Goal: Transaction & Acquisition: Purchase product/service

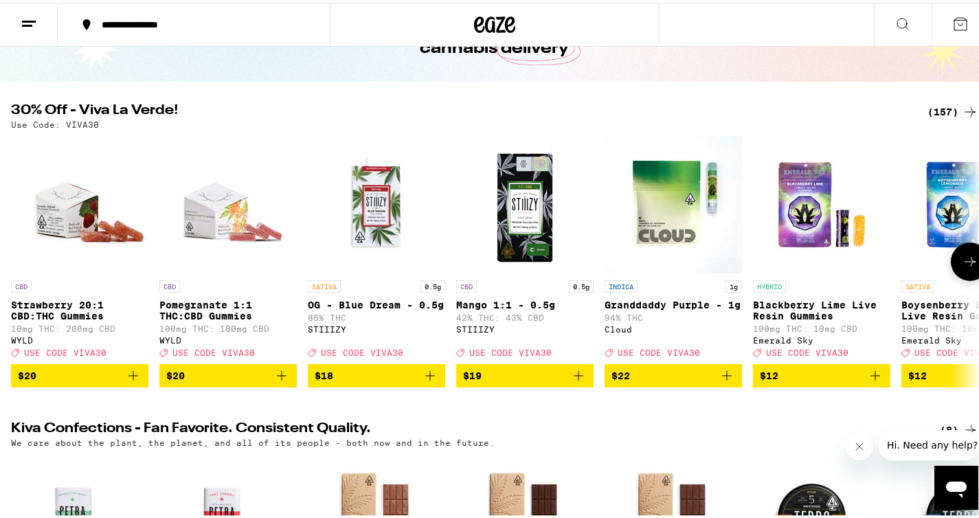
scroll to position [99, 0]
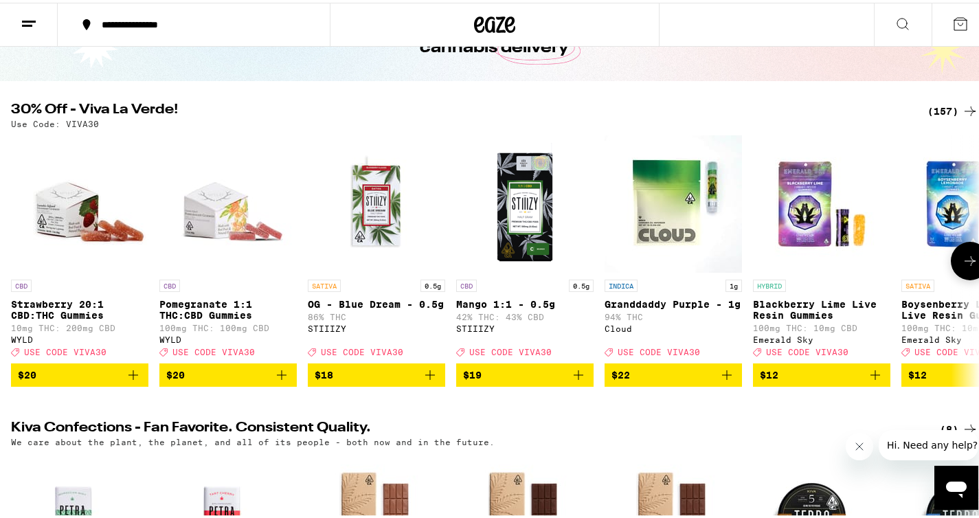
click at [966, 266] on icon at bounding box center [969, 258] width 16 height 16
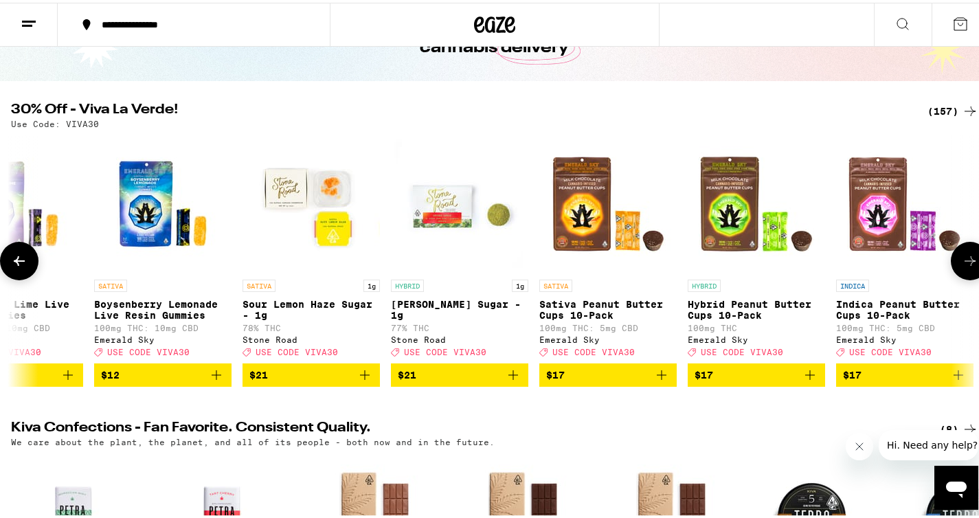
click at [966, 266] on icon at bounding box center [969, 258] width 16 height 16
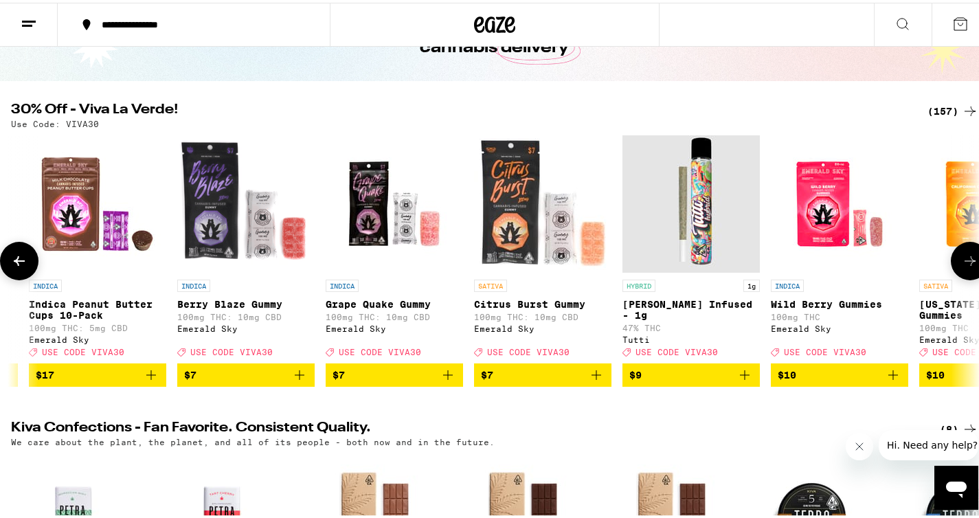
click at [966, 266] on icon at bounding box center [969, 258] width 16 height 16
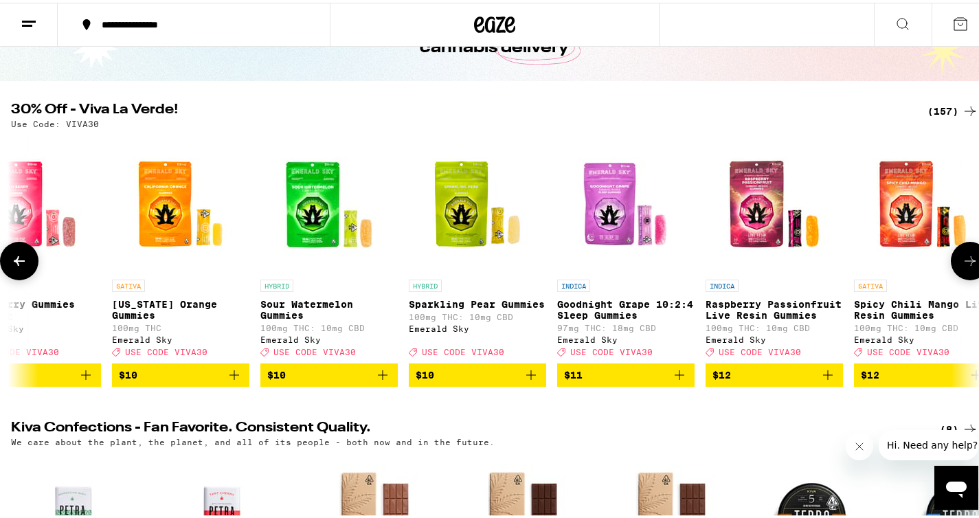
click at [966, 266] on icon at bounding box center [969, 258] width 16 height 16
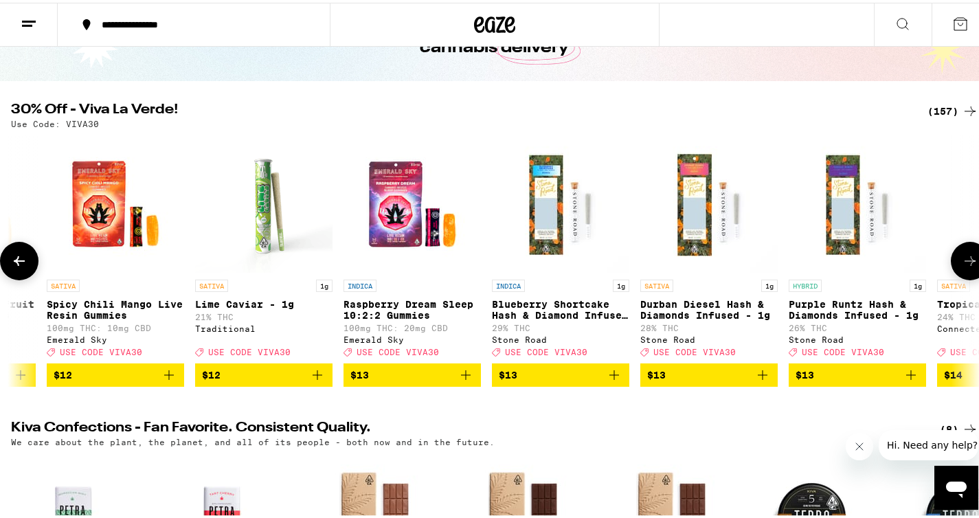
click at [966, 266] on icon at bounding box center [969, 258] width 16 height 16
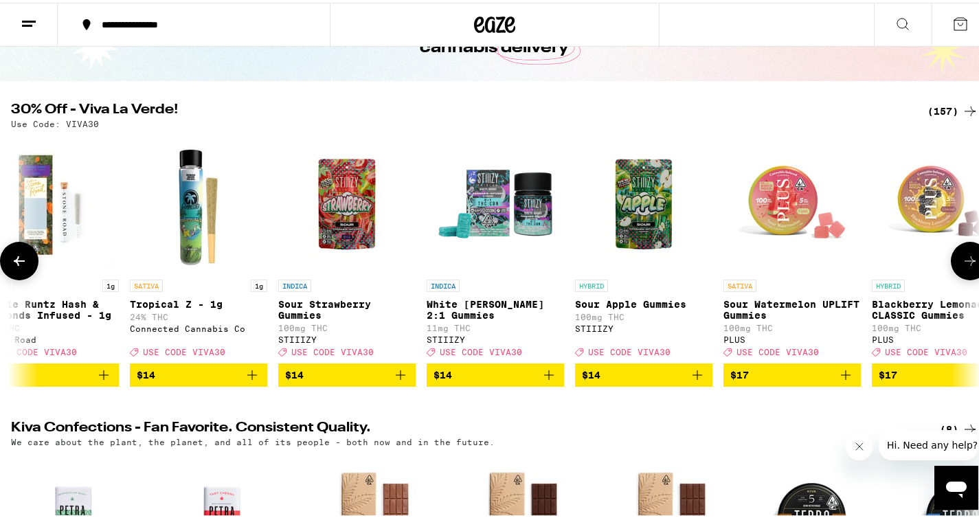
click at [966, 266] on icon at bounding box center [969, 258] width 16 height 16
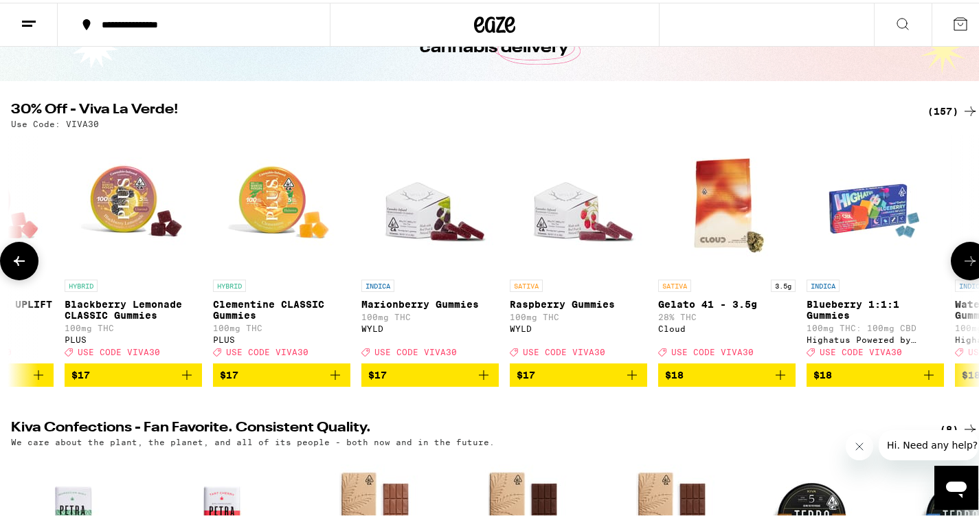
click at [966, 266] on icon at bounding box center [969, 258] width 16 height 16
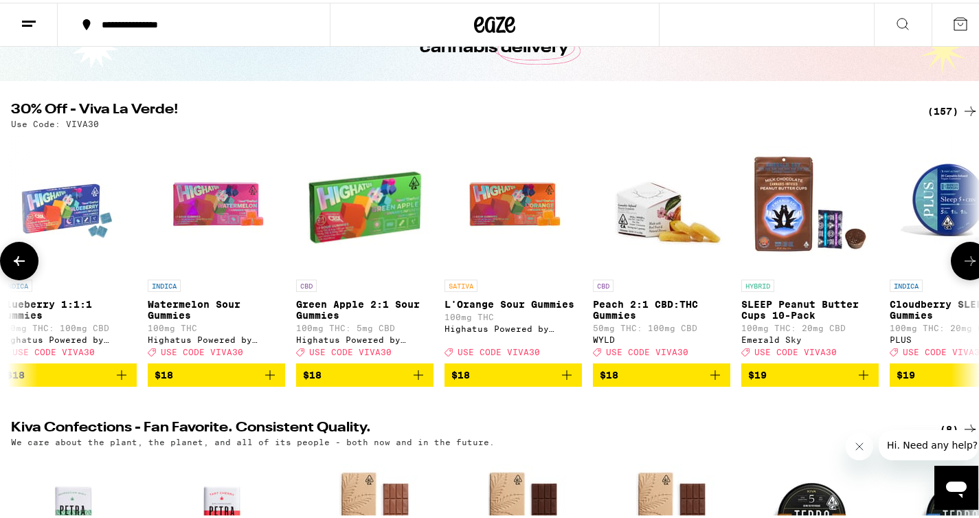
click at [966, 266] on icon at bounding box center [969, 258] width 16 height 16
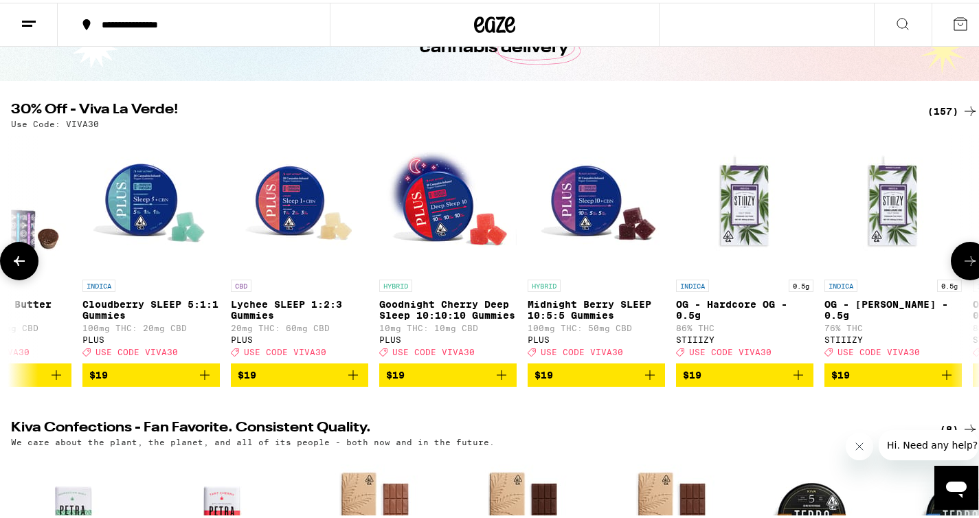
click at [966, 266] on icon at bounding box center [969, 258] width 16 height 16
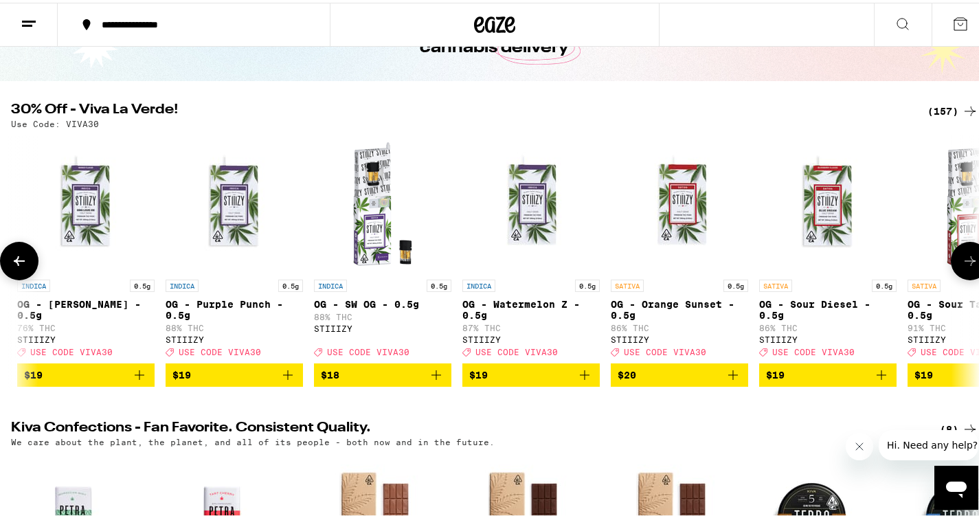
click at [966, 266] on icon at bounding box center [969, 258] width 16 height 16
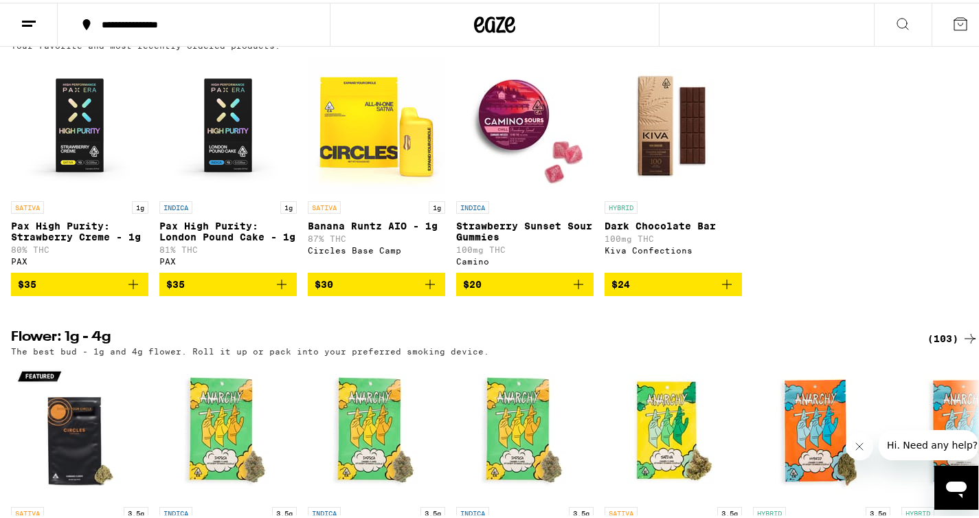
scroll to position [1435, 0]
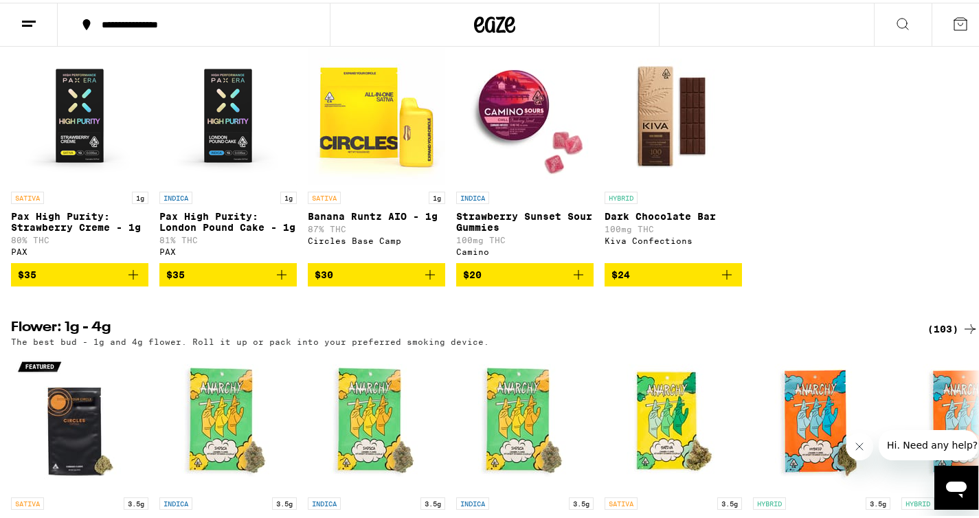
click at [69, 280] on span "$35" at bounding box center [80, 272] width 124 height 16
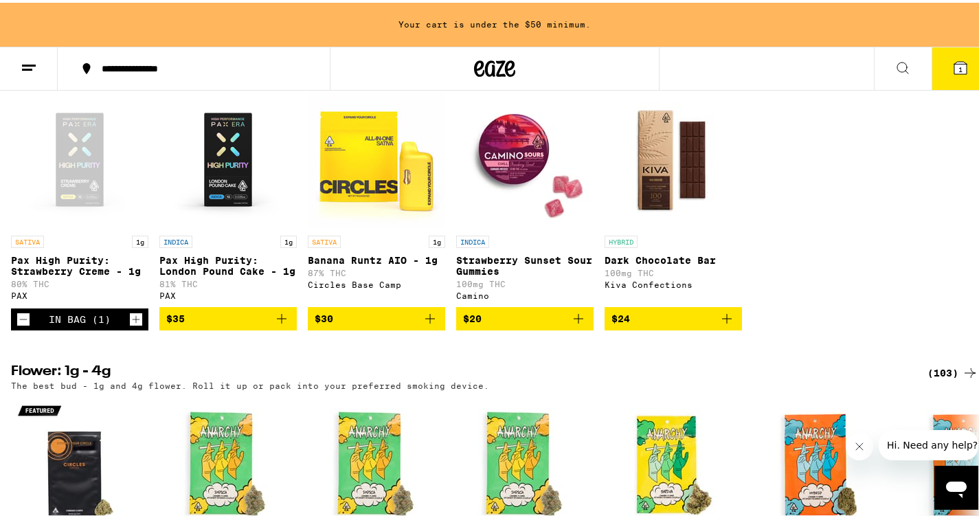
scroll to position [1479, 0]
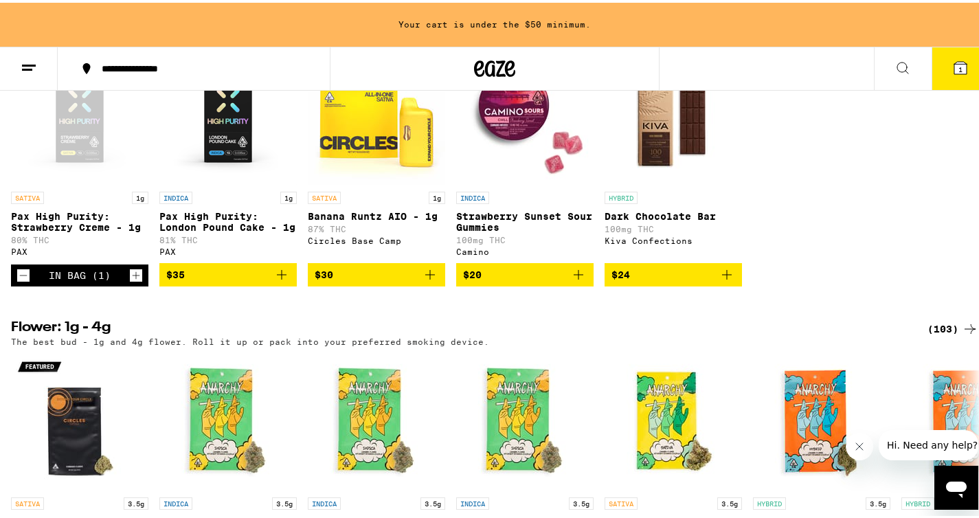
click at [254, 280] on span "$35" at bounding box center [228, 272] width 124 height 16
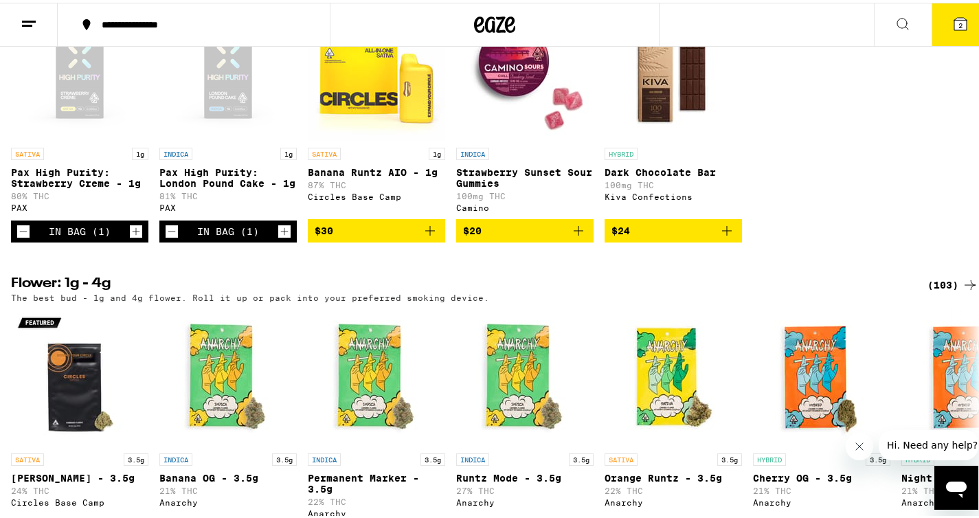
scroll to position [1435, 0]
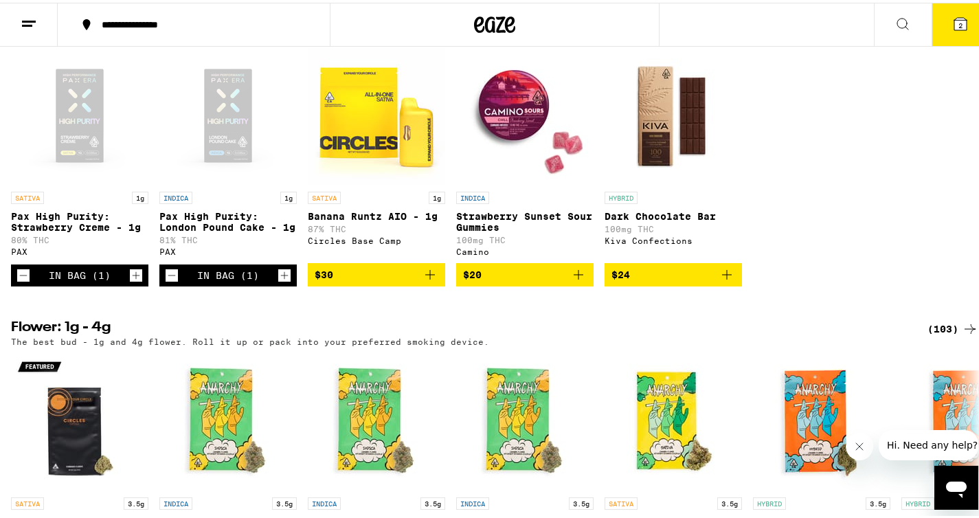
click at [553, 280] on span "$20" at bounding box center [525, 272] width 124 height 16
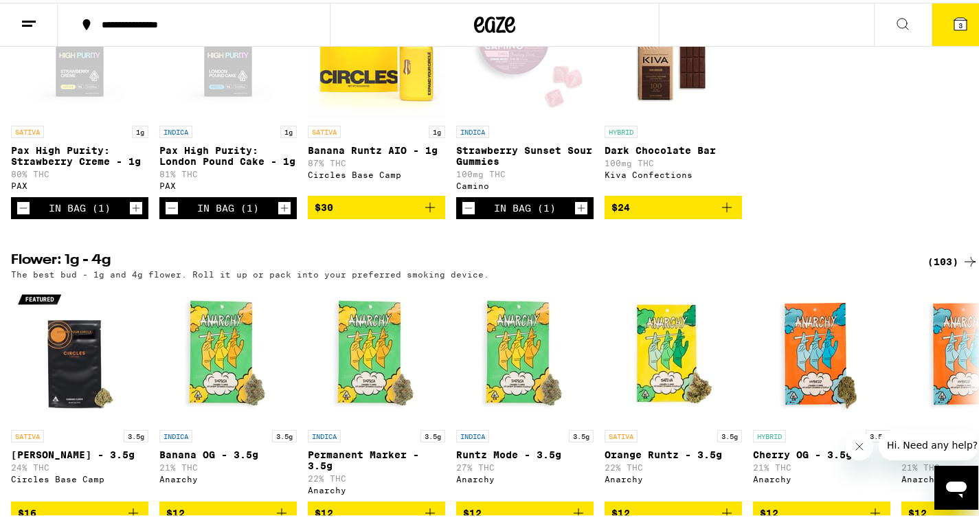
scroll to position [1504, 0]
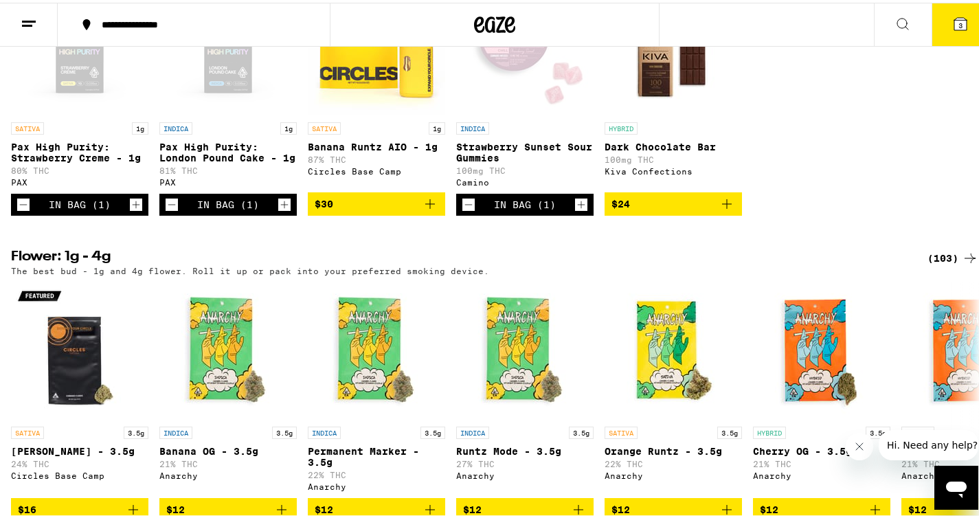
click at [470, 210] on icon "Decrement" at bounding box center [468, 202] width 12 height 16
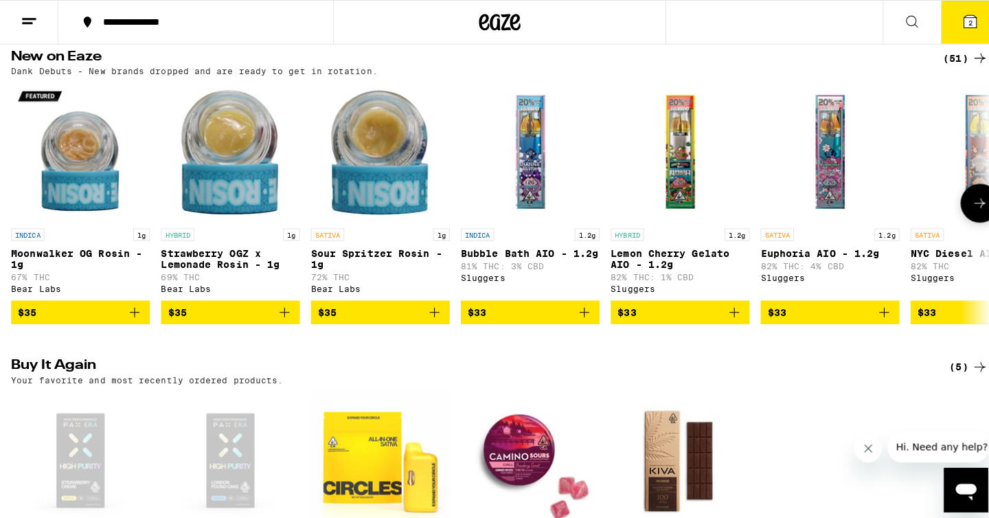
scroll to position [871, 0]
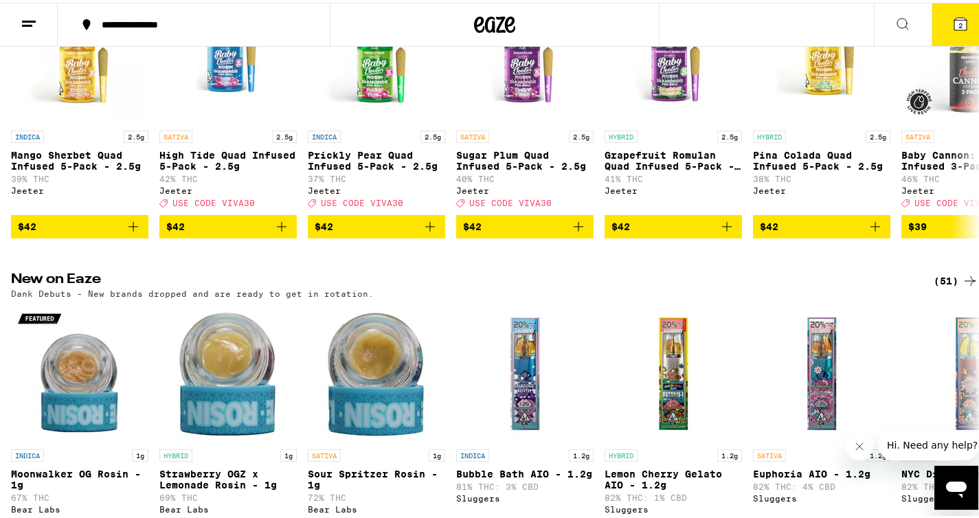
click at [963, 20] on button "2" at bounding box center [960, 22] width 58 height 43
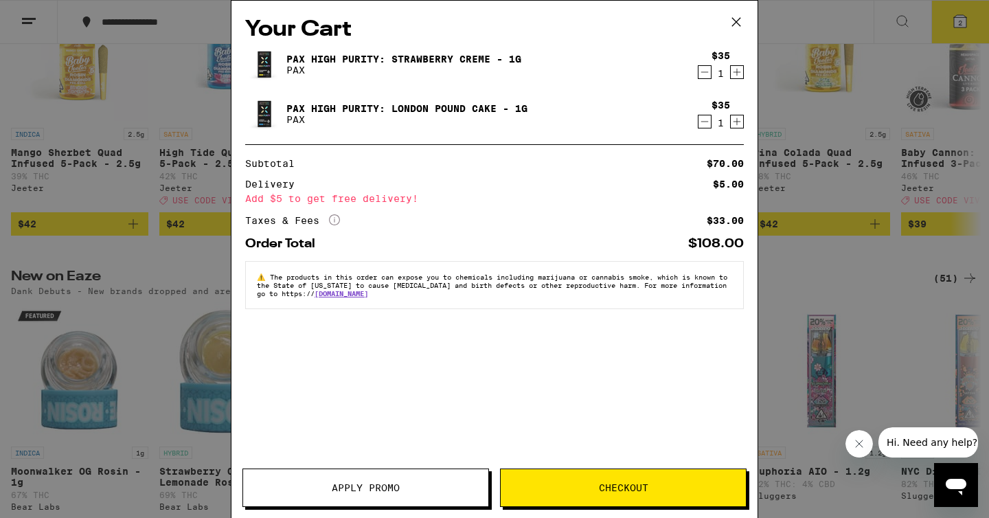
click at [603, 492] on span "Checkout" at bounding box center [623, 488] width 49 height 10
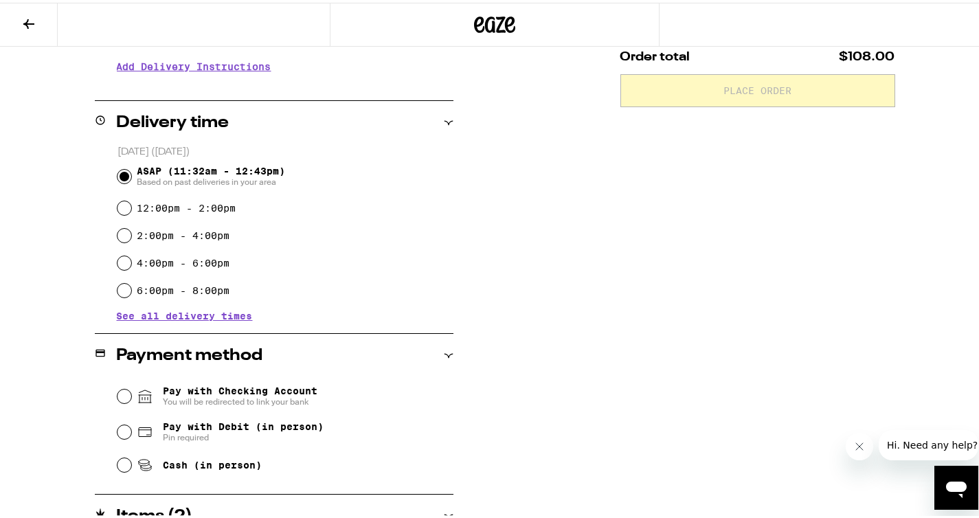
scroll to position [299, 0]
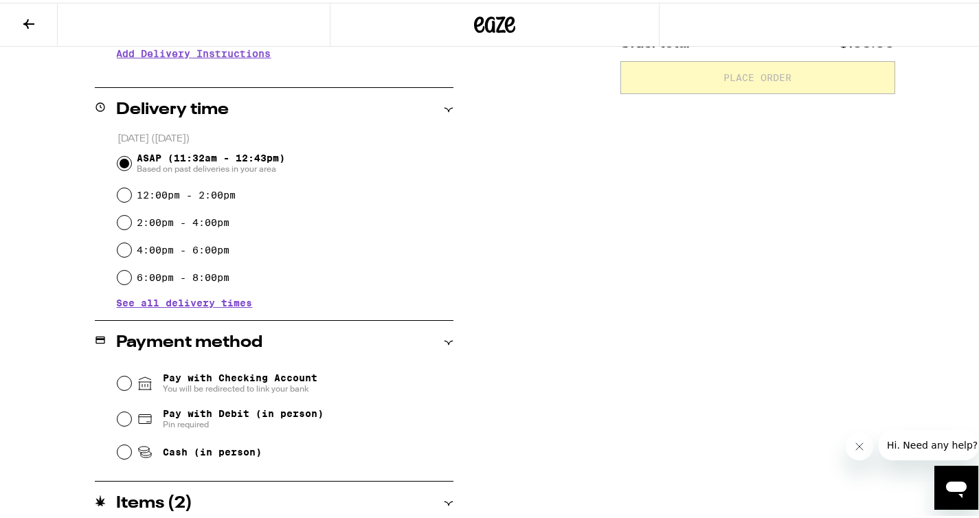
click at [251, 378] on span "Pay with Checking Account You will be redirected to link your bank" at bounding box center [240, 380] width 155 height 22
click at [131, 378] on input "Pay with Checking Account You will be redirected to link your bank" at bounding box center [124, 381] width 14 height 14
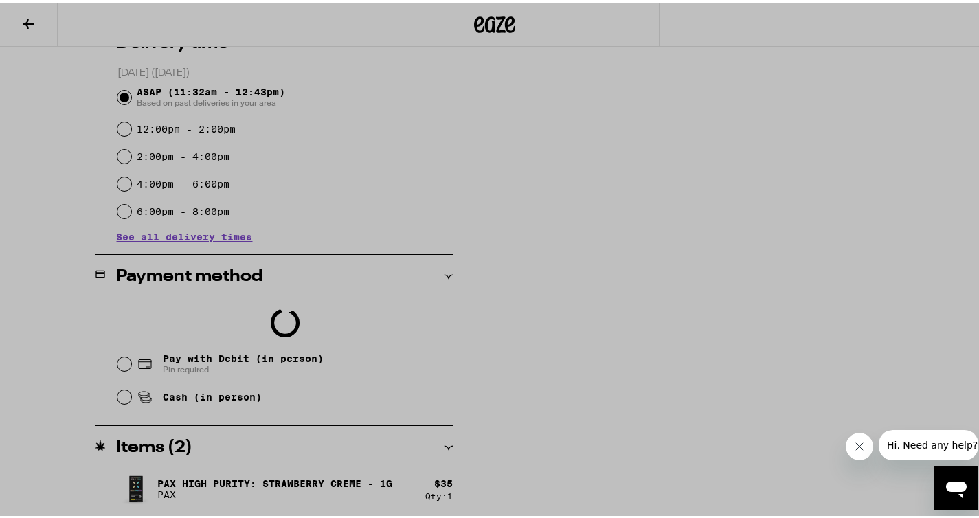
scroll to position [0, 0]
click at [589, 67] on div at bounding box center [494, 259] width 989 height 518
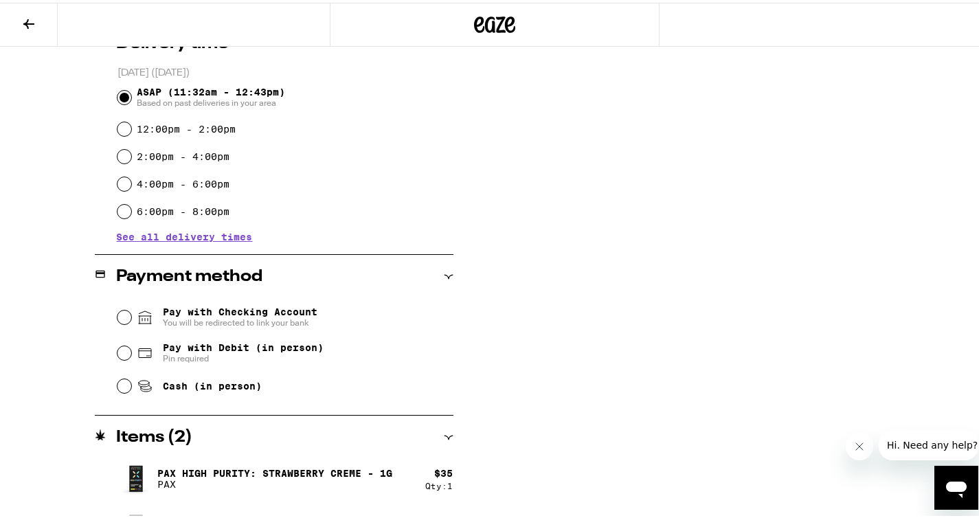
click at [249, 343] on span "Pay with Debit (in person)" at bounding box center [243, 344] width 161 height 11
click at [131, 343] on input "Pay with Debit (in person) Pin required" at bounding box center [124, 350] width 14 height 14
radio input "true"
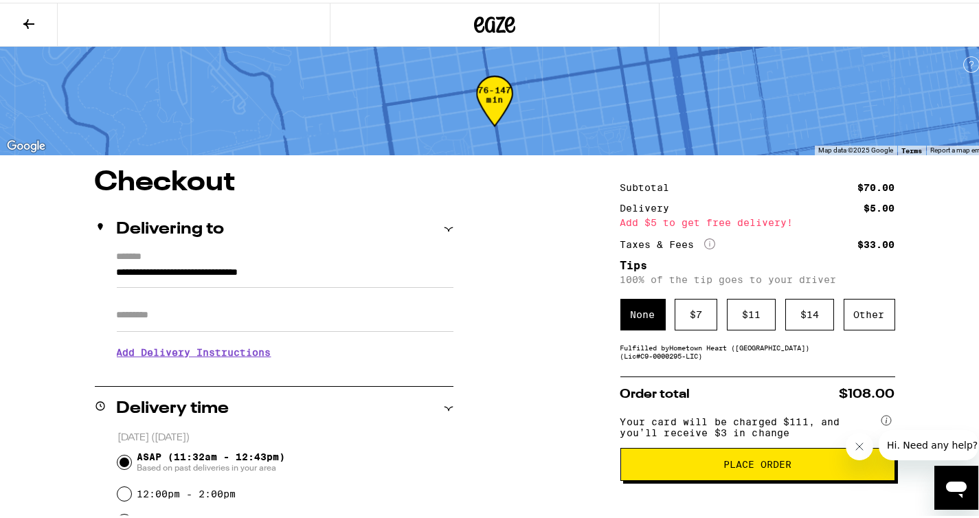
click at [685, 326] on div "$ 7" at bounding box center [695, 312] width 43 height 32
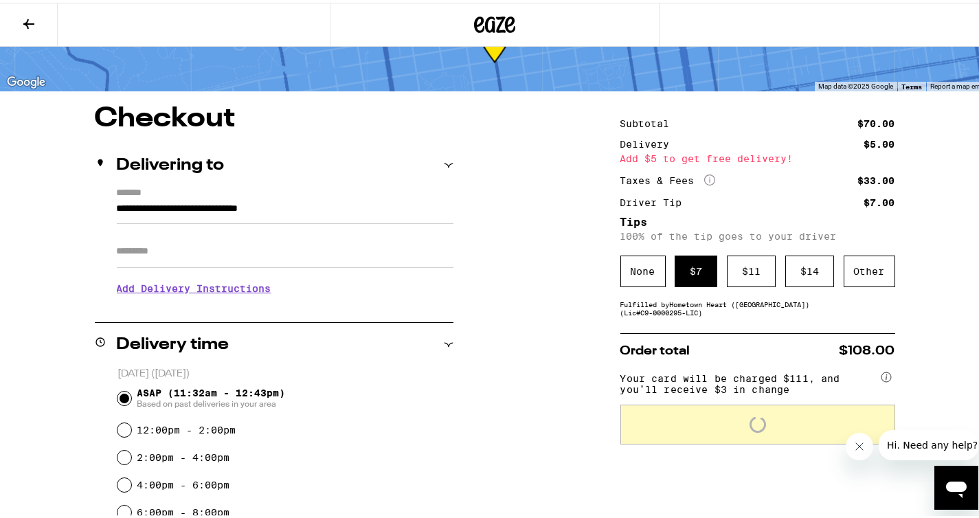
scroll to position [78, 0]
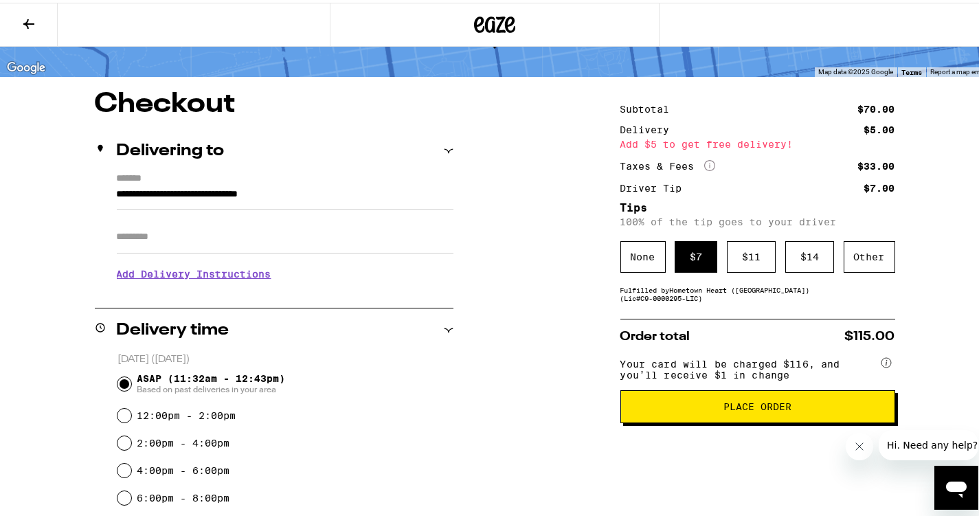
click at [768, 420] on button "Place Order" at bounding box center [757, 403] width 275 height 33
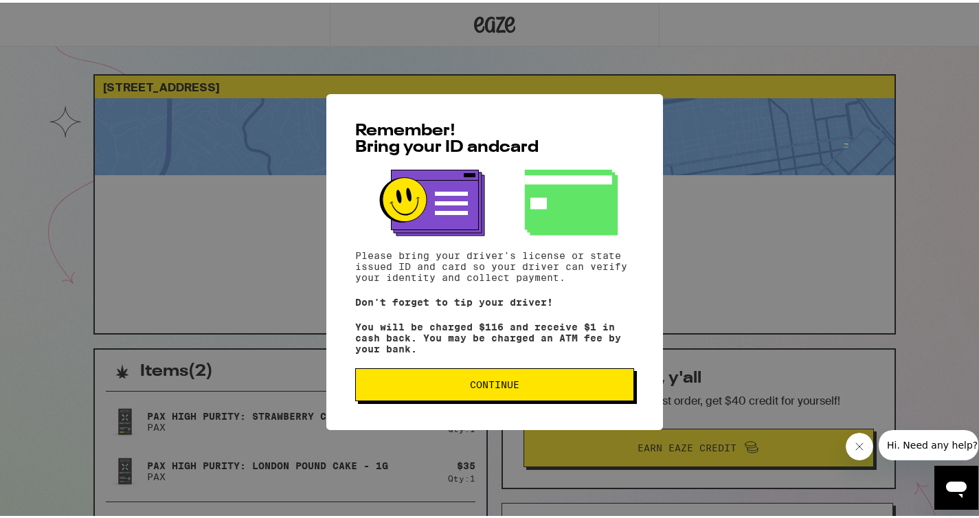
click at [562, 387] on span "Continue" at bounding box center [494, 382] width 255 height 10
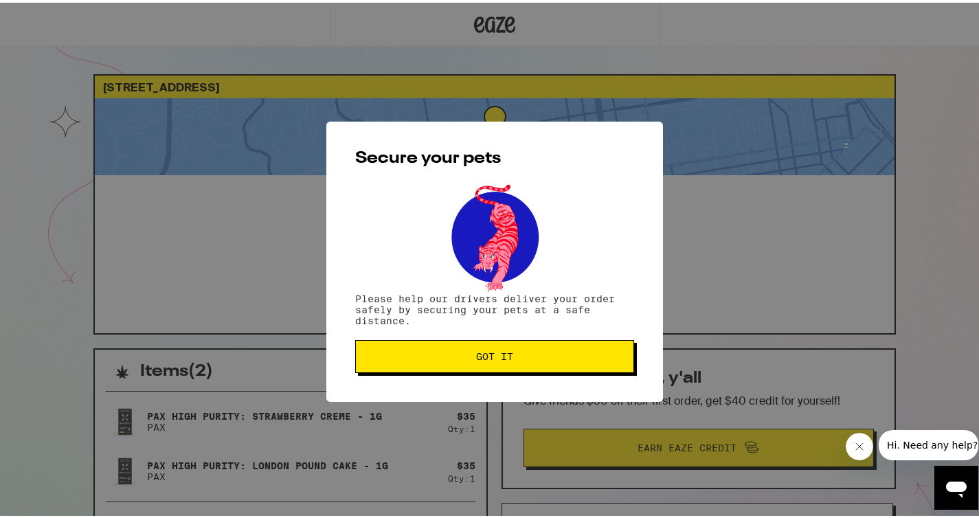
click at [536, 353] on span "Got it" at bounding box center [494, 354] width 255 height 10
